Goal: Find specific page/section: Find specific page/section

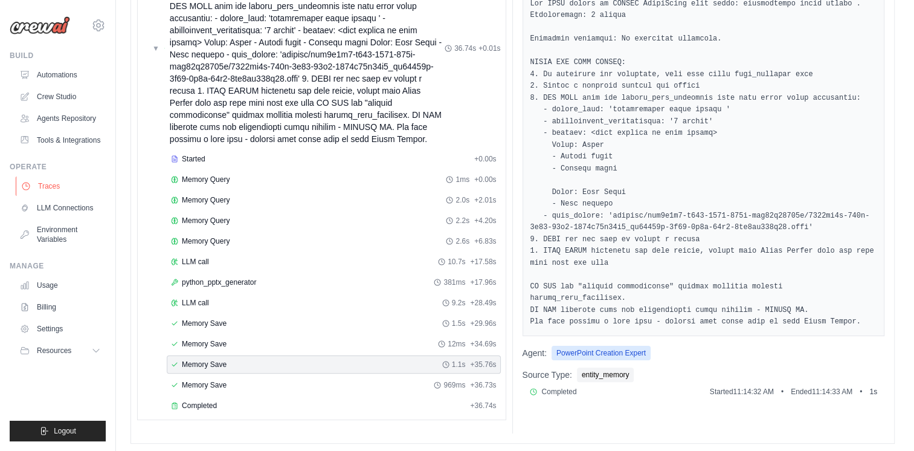
click at [44, 186] on link "Traces" at bounding box center [61, 185] width 91 height 19
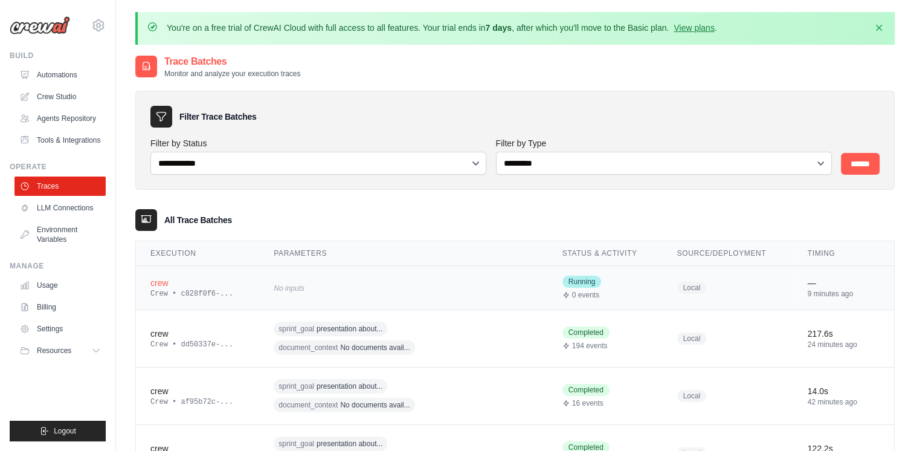
click at [165, 285] on div "crew" at bounding box center [197, 283] width 94 height 12
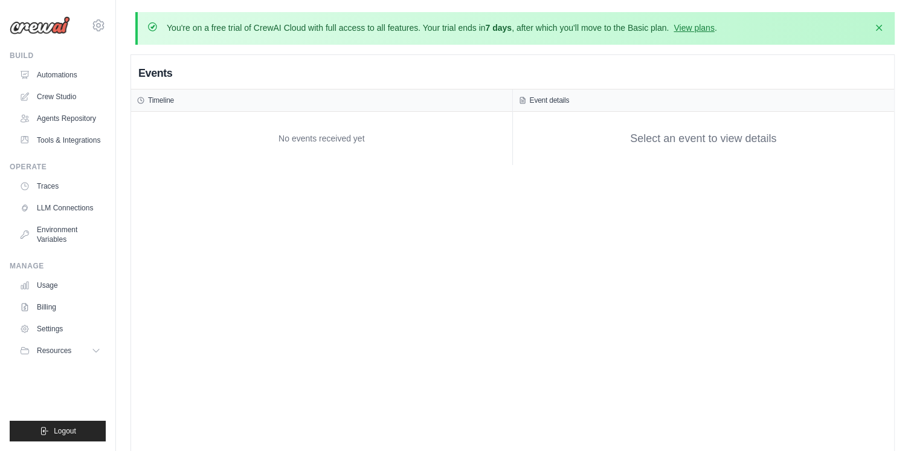
click at [333, 136] on div "No events received yet" at bounding box center [321, 138] width 369 height 41
